Goal: Transaction & Acquisition: Obtain resource

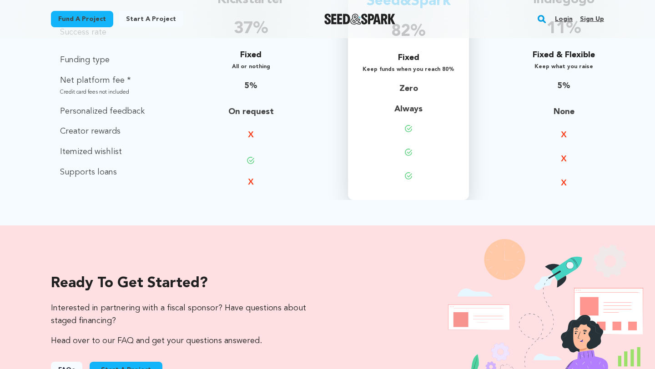
scroll to position [719, 0]
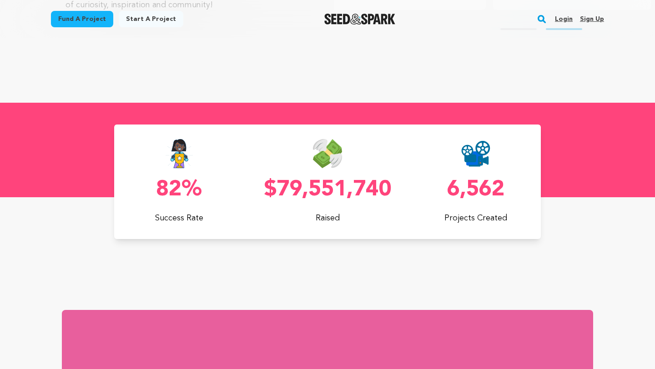
scroll to position [0, 172]
click at [98, 19] on link "Fund a project" at bounding box center [82, 19] width 62 height 16
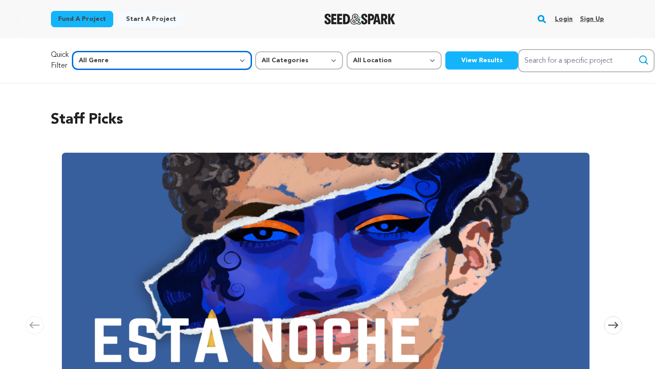
click at [170, 60] on select "All Genre Action Adventure Afrobeat Alternative Ambient Animation Bebop Big Ban…" at bounding box center [161, 60] width 179 height 18
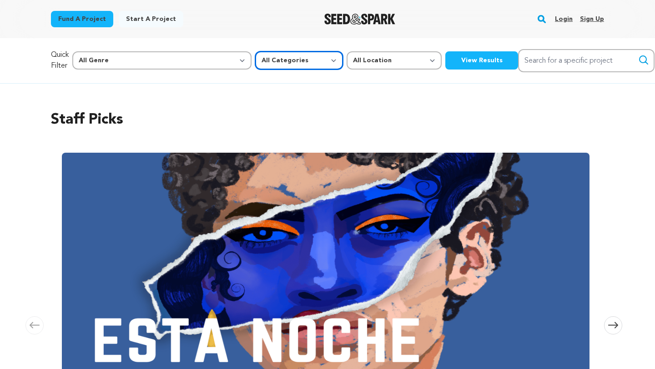
click at [255, 61] on select "All Categories Film Feature Film Short Series Music Video Comics Artist Residen…" at bounding box center [299, 60] width 88 height 18
select select "383"
click at [255, 51] on select "All Categories Film Feature Film Short Series Music Video Comics Artist Residen…" at bounding box center [299, 60] width 88 height 18
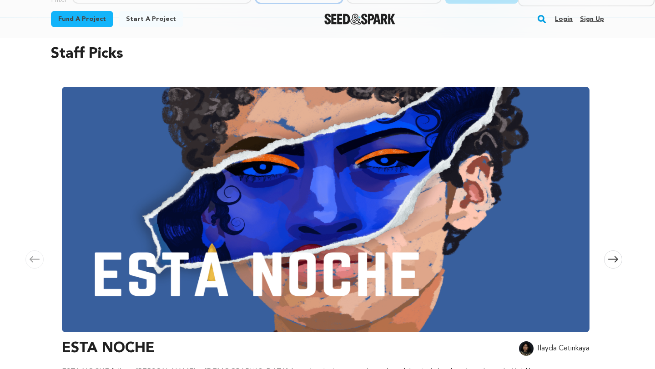
scroll to position [70, 0]
